Goal: Information Seeking & Learning: Check status

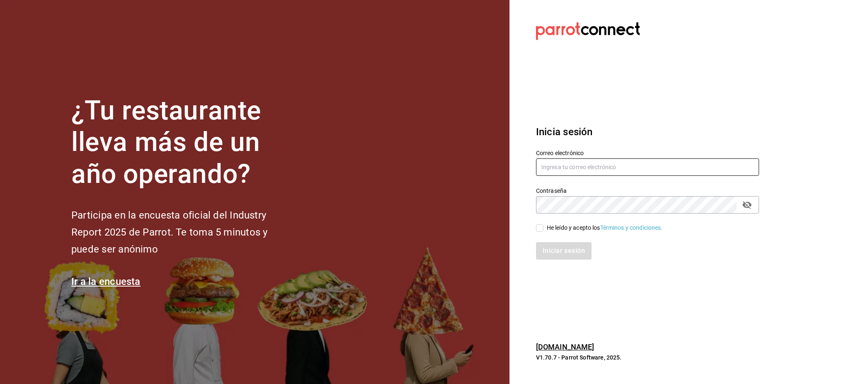
type input "[PERSON_NAME][EMAIL_ADDRESS][PERSON_NAME][DOMAIN_NAME]"
click at [535, 222] on div "He leído y acepto los Términos y condiciones." at bounding box center [642, 223] width 233 height 19
click at [539, 227] on input "He leído y acepto los Términos y condiciones." at bounding box center [539, 227] width 7 height 7
checkbox input "true"
click at [555, 256] on button "Iniciar sesión" at bounding box center [564, 250] width 56 height 17
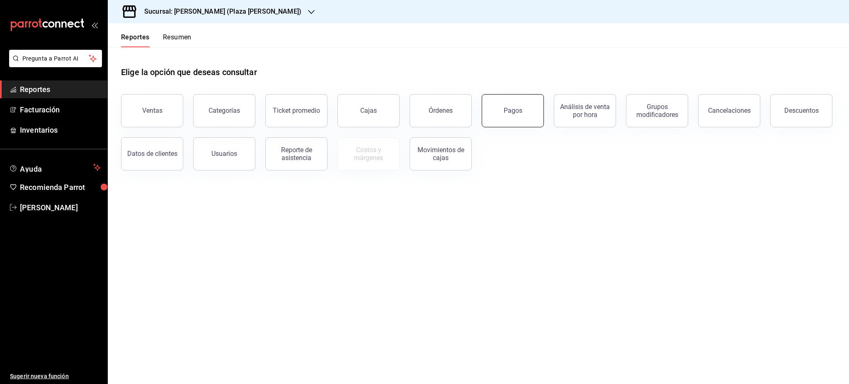
click at [516, 118] on button "Pagos" at bounding box center [513, 110] width 62 height 33
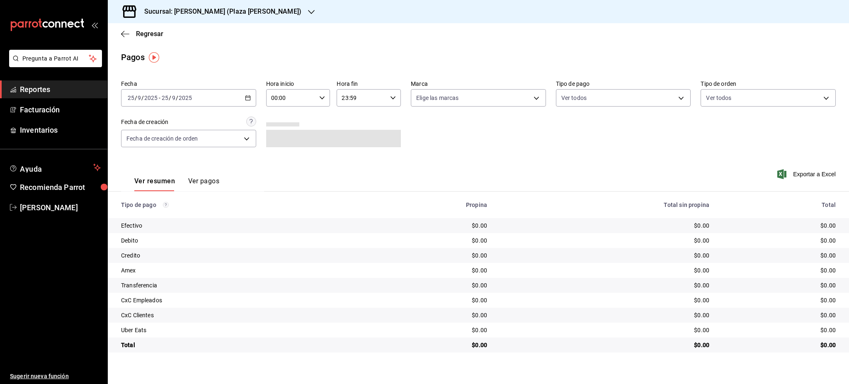
click at [247, 100] on icon "button" at bounding box center [248, 98] width 6 height 6
click at [168, 213] on span "Rango de fechas" at bounding box center [160, 216] width 64 height 9
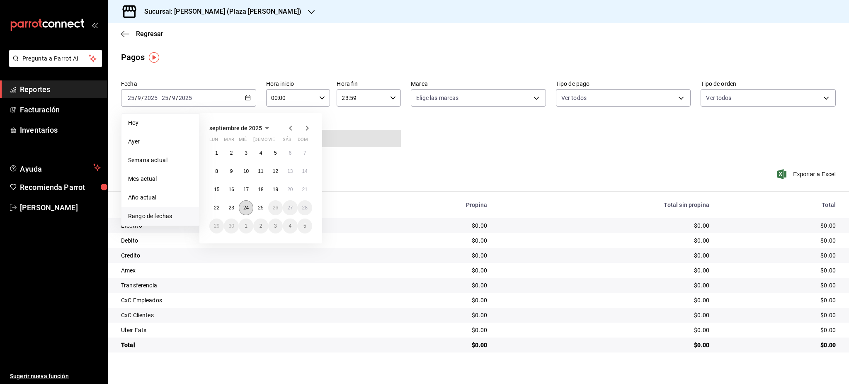
click at [244, 211] on button "24" at bounding box center [246, 207] width 15 height 15
click at [256, 210] on button "25" at bounding box center [260, 207] width 15 height 15
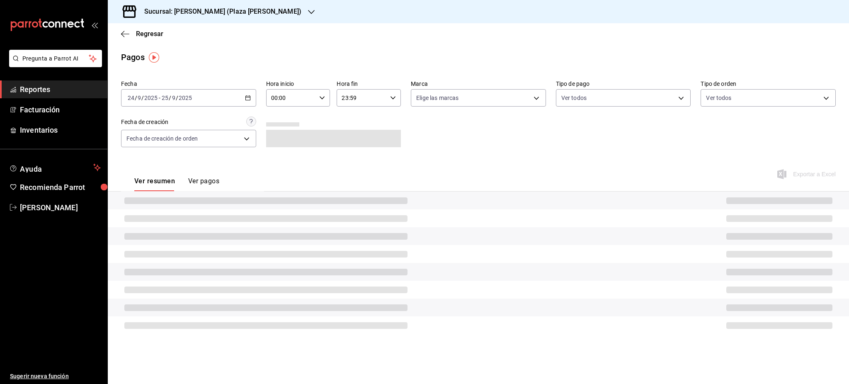
click at [324, 98] on icon "button" at bounding box center [322, 98] width 6 height 6
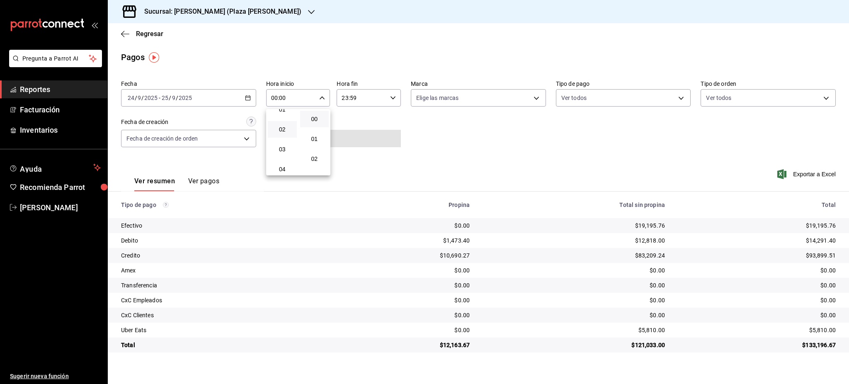
scroll to position [55, 0]
click at [287, 166] on span "05" at bounding box center [282, 163] width 19 height 7
type input "05:00"
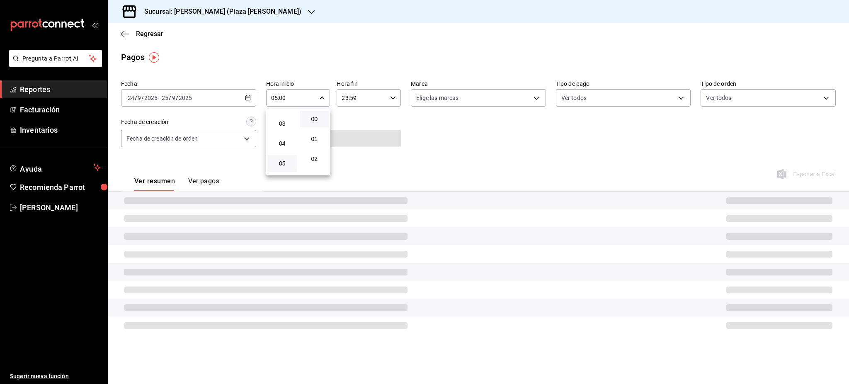
click at [380, 113] on div at bounding box center [424, 192] width 849 height 384
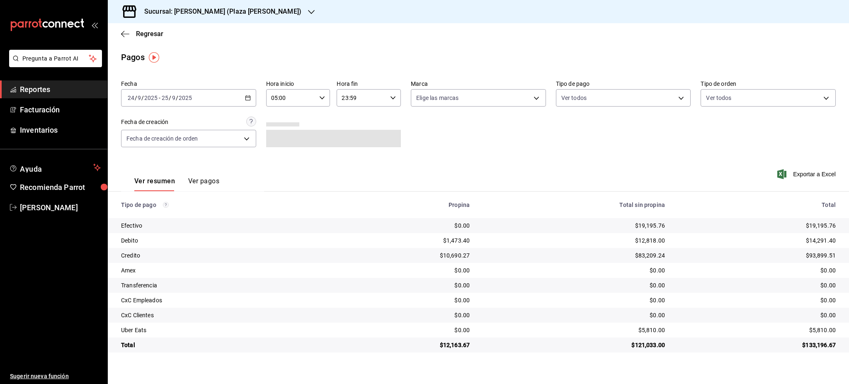
click at [386, 104] on input "23:59" at bounding box center [362, 98] width 50 height 17
drag, startPoint x: 358, startPoint y: 142, endPoint x: 381, endPoint y: 142, distance: 22.8
click at [357, 142] on span "05" at bounding box center [352, 139] width 19 height 7
drag, startPoint x: 382, startPoint y: 124, endPoint x: 420, endPoint y: 133, distance: 38.8
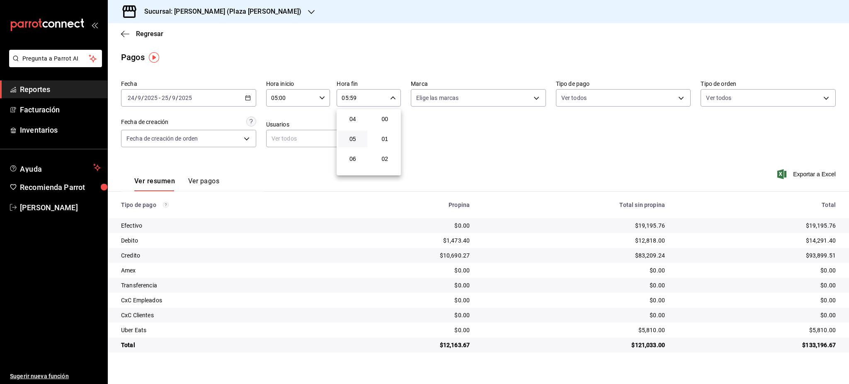
click at [382, 123] on button "00" at bounding box center [385, 119] width 29 height 17
type input "05:00"
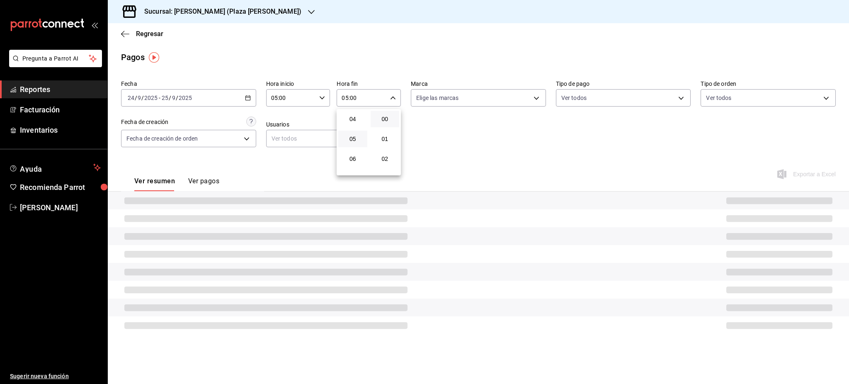
click at [533, 150] on div at bounding box center [424, 192] width 849 height 384
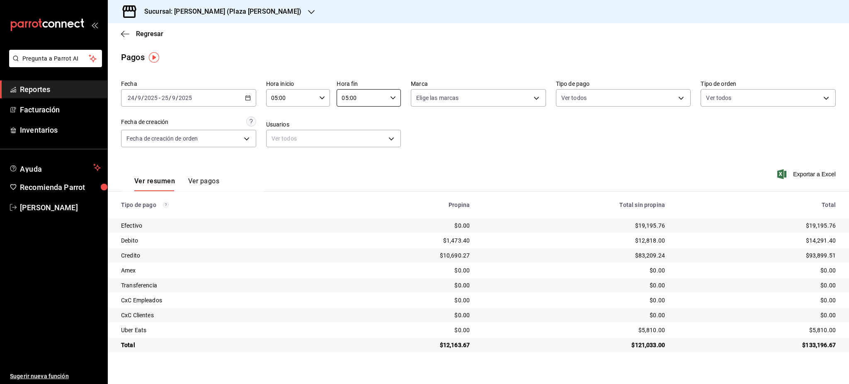
click at [819, 228] on div "$19,195.76" at bounding box center [758, 225] width 158 height 8
copy div "19,195.76"
click at [456, 156] on div "Fecha [DATE] [DATE] - [DATE] [DATE] Hora inicio 05:00 Hora inicio Hora fin 05:0…" at bounding box center [478, 117] width 715 height 80
click at [821, 241] on div "$14,291.40" at bounding box center [758, 240] width 158 height 8
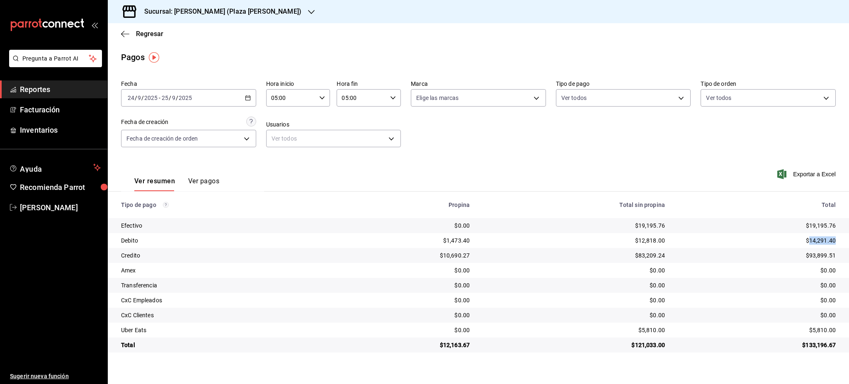
click at [821, 241] on div "$14,291.40" at bounding box center [758, 240] width 158 height 8
copy div "14,291.40"
click at [825, 253] on div "$93,899.51" at bounding box center [758, 255] width 158 height 8
copy div "93,899.51"
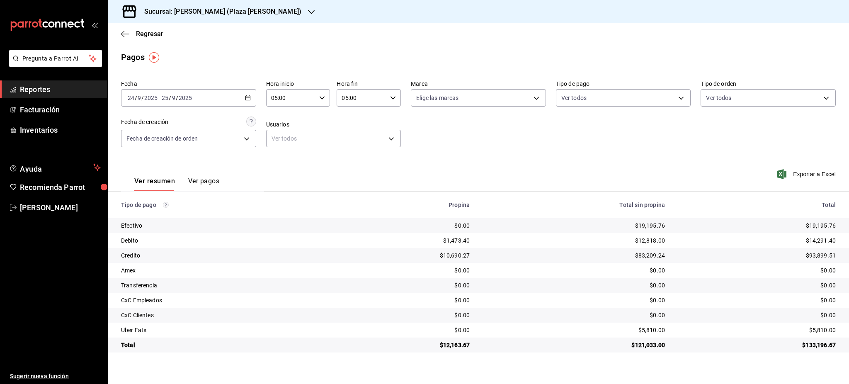
click at [216, 12] on h3 "Sucursal: [PERSON_NAME] (Plaza [PERSON_NAME])" at bounding box center [220, 12] width 164 height 10
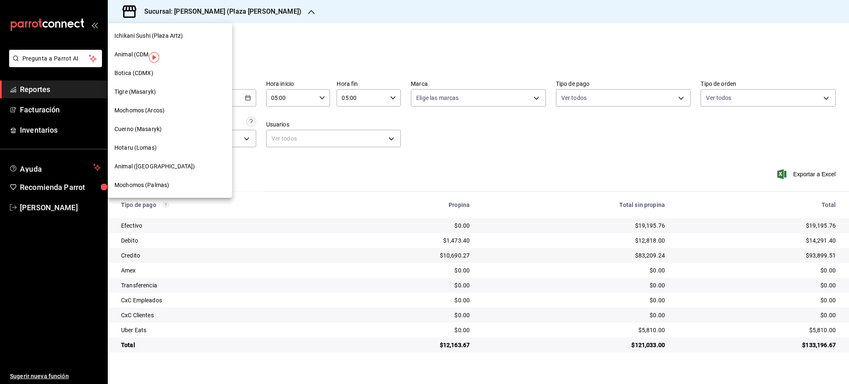
click at [158, 95] on div "Tigre (Masaryk)" at bounding box center [169, 92] width 111 height 9
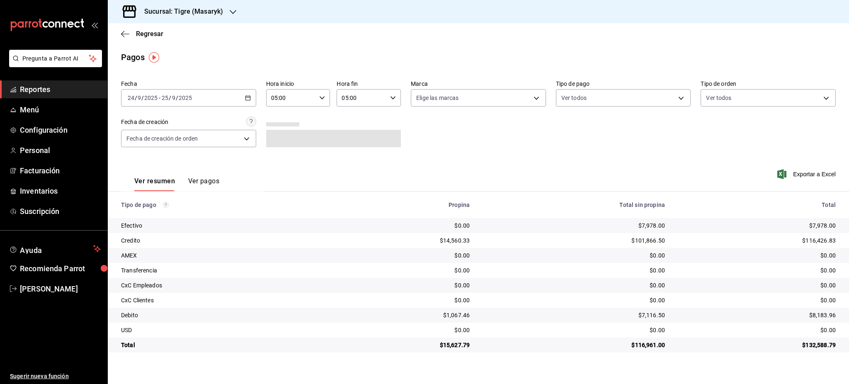
click at [253, 95] on div "[DATE] [DATE] - [DATE] [DATE]" at bounding box center [188, 97] width 135 height 17
click at [150, 216] on span "Rango de fechas" at bounding box center [160, 216] width 64 height 9
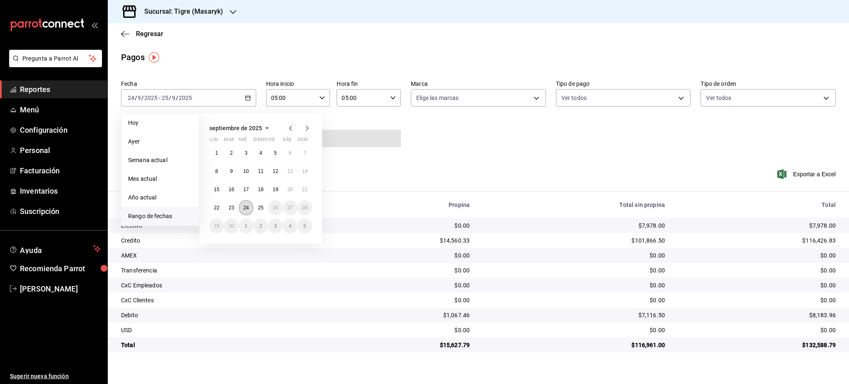
click at [244, 208] on abbr "24" at bounding box center [245, 208] width 5 height 6
click at [264, 208] on button "25" at bounding box center [260, 207] width 15 height 15
type input "00:00"
type input "23:59"
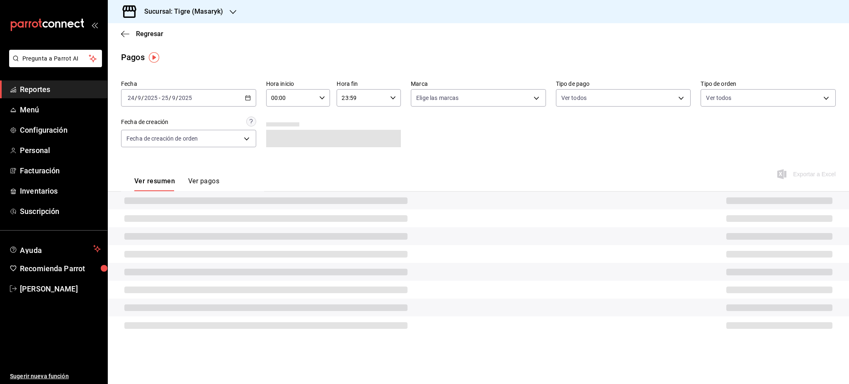
click at [328, 95] on div "00:00 Hora inicio" at bounding box center [298, 97] width 64 height 17
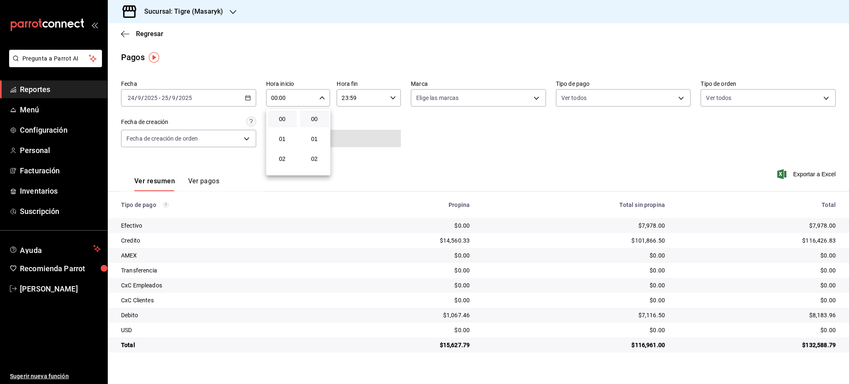
scroll to position [55, 0]
click at [284, 164] on span "05" at bounding box center [282, 163] width 19 height 7
type input "05:00"
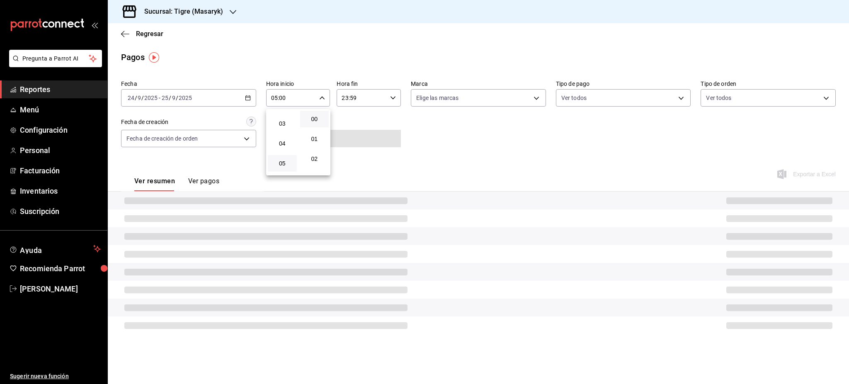
click at [375, 127] on div at bounding box center [424, 192] width 849 height 384
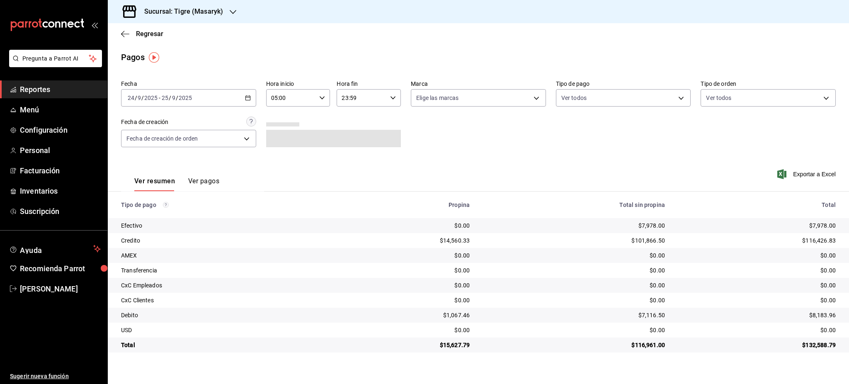
click at [389, 99] on div "23:59 Hora fin" at bounding box center [369, 97] width 64 height 17
click at [355, 144] on button "05" at bounding box center [352, 139] width 29 height 17
click at [385, 116] on span "00" at bounding box center [385, 119] width 19 height 7
type input "05:00"
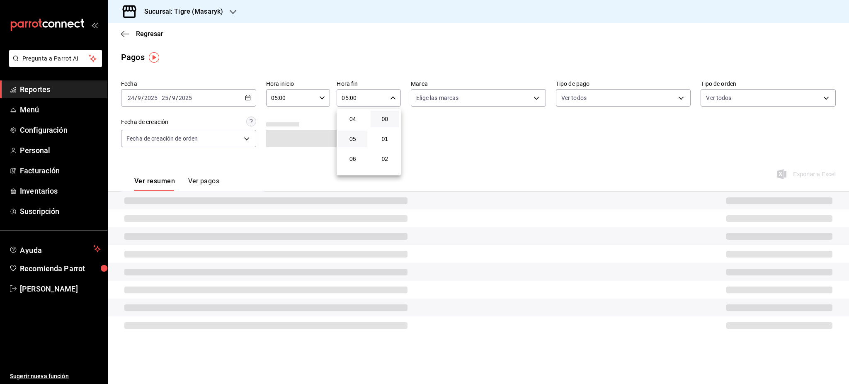
click at [473, 149] on div at bounding box center [424, 192] width 849 height 384
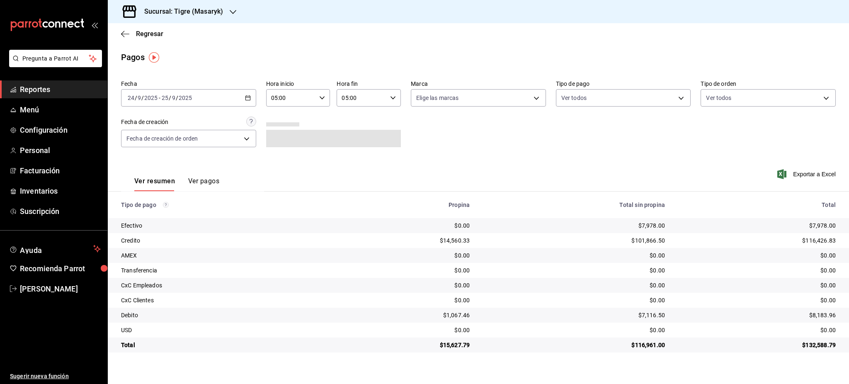
click at [827, 234] on td "$116,426.83" at bounding box center [761, 240] width 178 height 15
click at [825, 227] on div "$7,978.00" at bounding box center [758, 225] width 158 height 8
copy div "7,978.00"
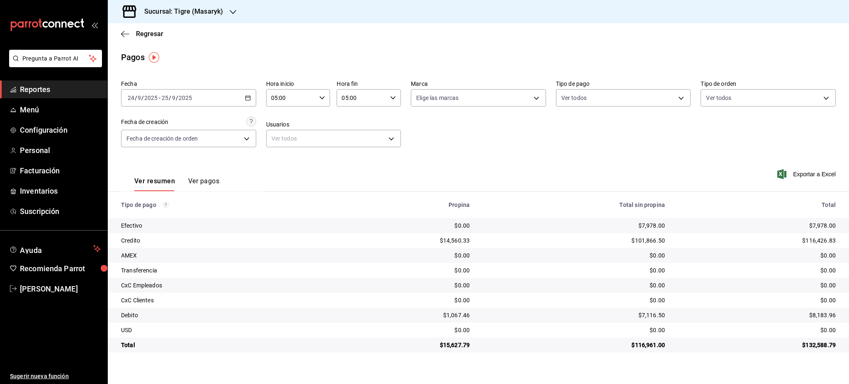
click at [820, 237] on div "$116,426.83" at bounding box center [758, 240] width 158 height 8
copy div "116,426.83"
click at [827, 317] on div "$8,183.96" at bounding box center [758, 315] width 158 height 8
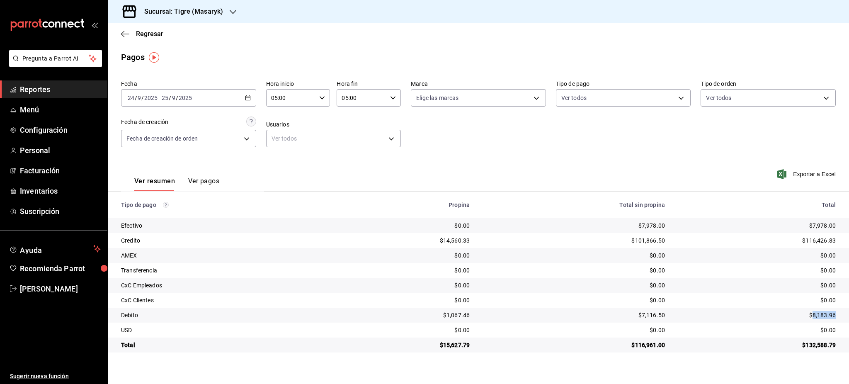
copy div "8,183.96"
click at [820, 311] on div "$8,183.96" at bounding box center [758, 315] width 158 height 8
click at [452, 343] on div "$15,627.79" at bounding box center [404, 345] width 131 height 8
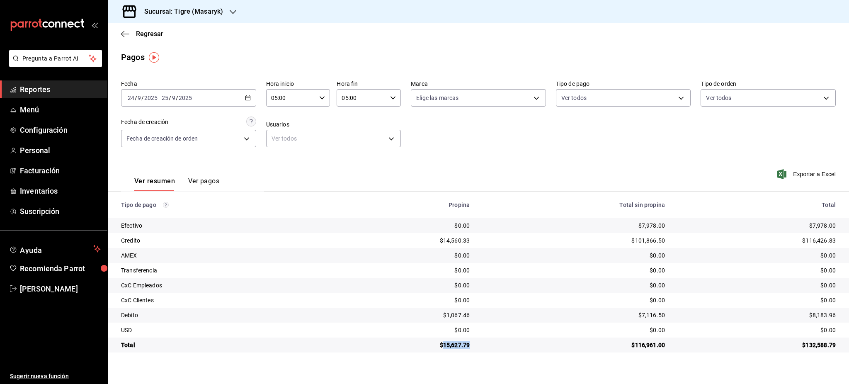
copy div "15,627.79"
click at [148, 39] on div "Regresar" at bounding box center [479, 33] width 742 height 21
click at [146, 36] on span "Regresar" at bounding box center [149, 34] width 27 height 8
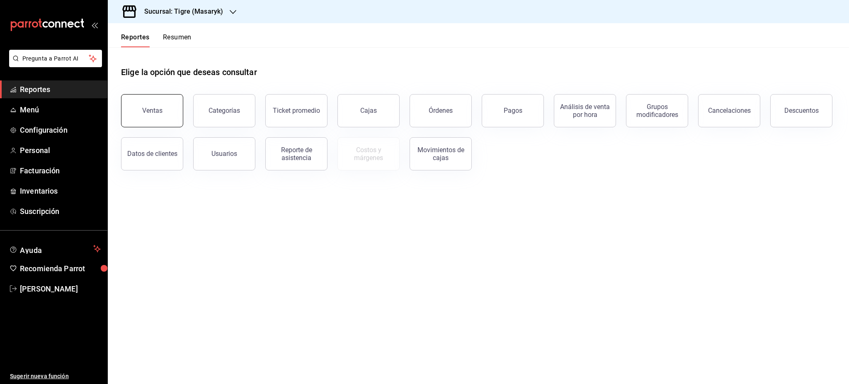
click at [154, 124] on button "Ventas" at bounding box center [152, 110] width 62 height 33
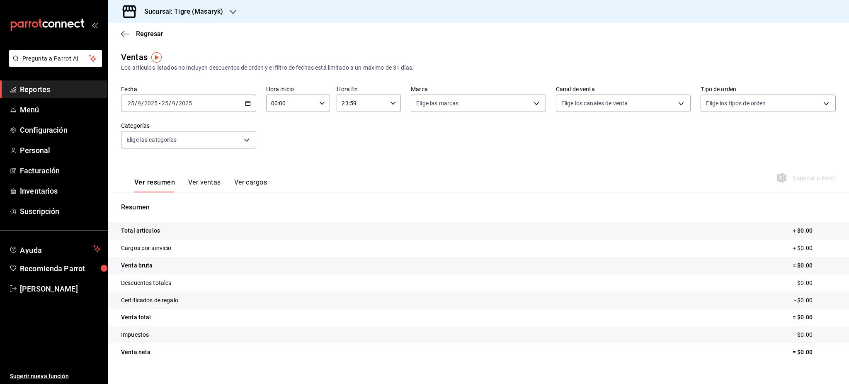
click at [236, 98] on div "[DATE] [DATE] - [DATE] [DATE]" at bounding box center [188, 103] width 135 height 17
click at [165, 202] on span "Rango de fechas" at bounding box center [160, 203] width 64 height 9
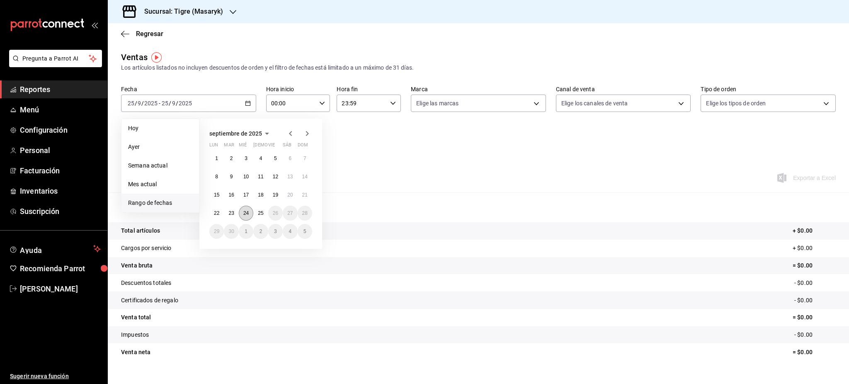
click at [244, 217] on button "24" at bounding box center [246, 213] width 15 height 15
click at [263, 212] on button "25" at bounding box center [260, 213] width 15 height 15
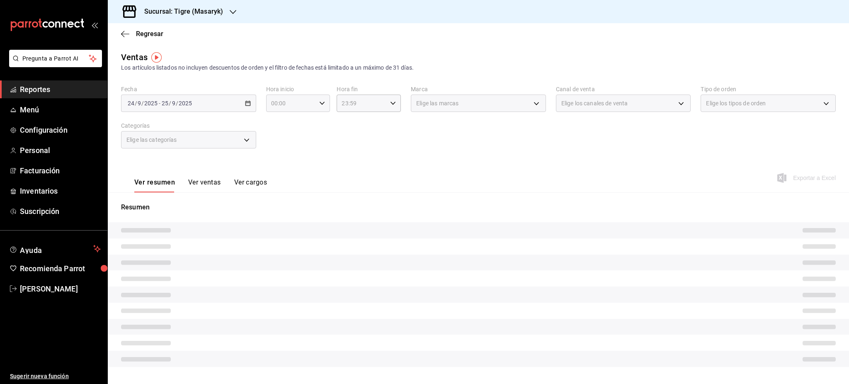
click at [324, 104] on div "00:00 Hora inicio" at bounding box center [298, 103] width 64 height 17
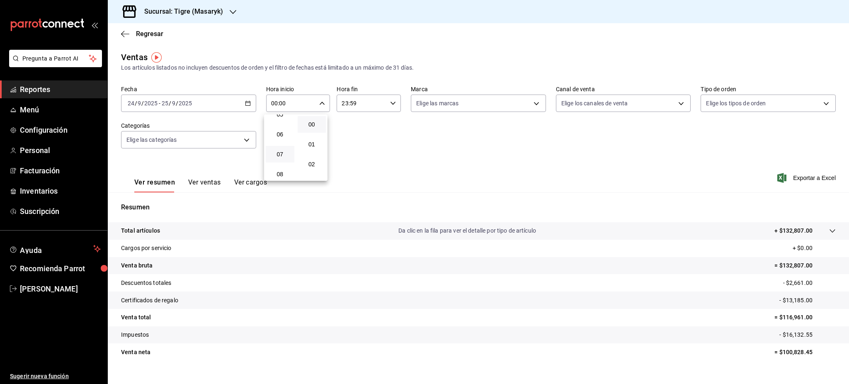
scroll to position [110, 0]
click at [282, 117] on button "05" at bounding box center [280, 113] width 29 height 17
type input "05:00"
click at [396, 106] on div at bounding box center [424, 192] width 849 height 384
click at [367, 111] on input "23:59" at bounding box center [362, 103] width 50 height 17
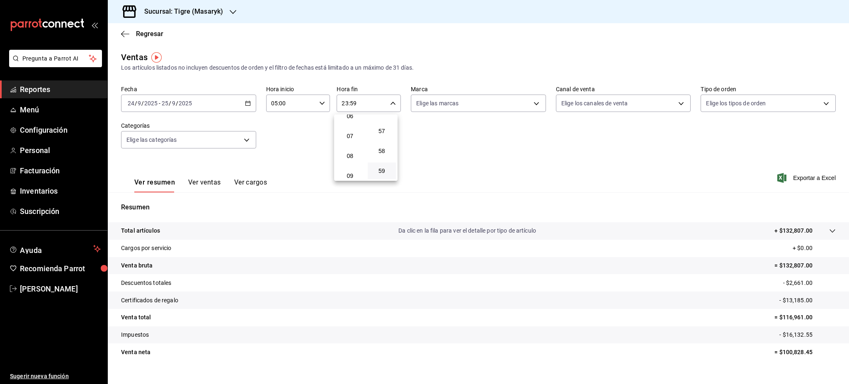
scroll to position [80, 0]
click at [353, 145] on span "05" at bounding box center [350, 144] width 19 height 7
drag, startPoint x: 380, startPoint y: 127, endPoint x: 399, endPoint y: 135, distance: 20.4
click at [381, 127] on span "00" at bounding box center [382, 124] width 19 height 7
type input "05:00"
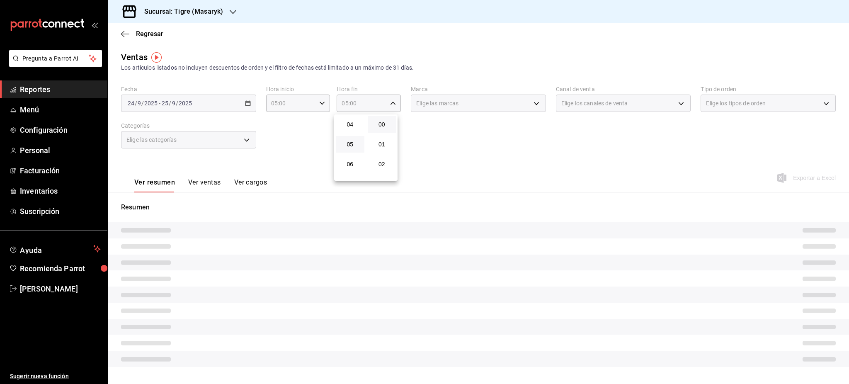
click at [474, 163] on div at bounding box center [424, 192] width 849 height 384
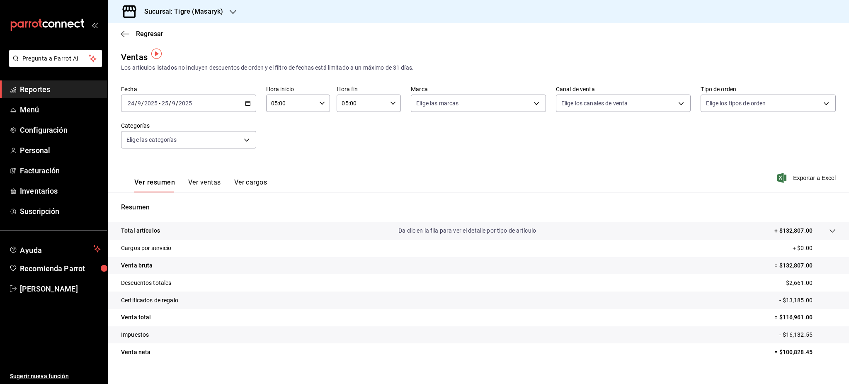
scroll to position [12, 0]
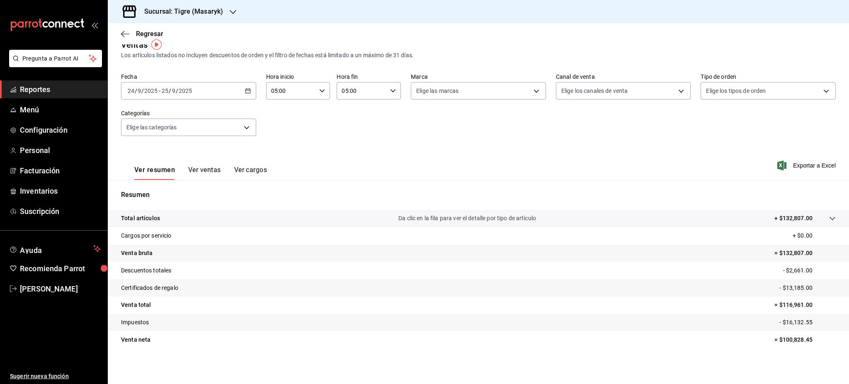
click at [786, 266] on p "- $2,661.00" at bounding box center [810, 270] width 53 height 9
click at [787, 268] on p "- $2,661.00" at bounding box center [810, 270] width 53 height 9
click at [787, 269] on p "- $2,661.00" at bounding box center [810, 270] width 53 height 9
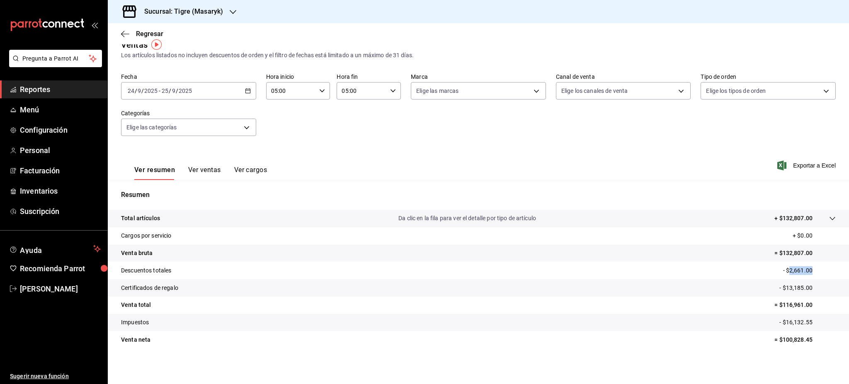
click at [787, 269] on p "- $2,661.00" at bounding box center [810, 270] width 53 height 9
copy p "$13,185.00"
drag, startPoint x: 808, startPoint y: 286, endPoint x: 776, endPoint y: 287, distance: 31.1
click at [780, 287] on p "- $13,185.00" at bounding box center [808, 288] width 56 height 9
click at [68, 285] on span "[PERSON_NAME]" at bounding box center [60, 288] width 81 height 11
